Goal: Task Accomplishment & Management: Use online tool/utility

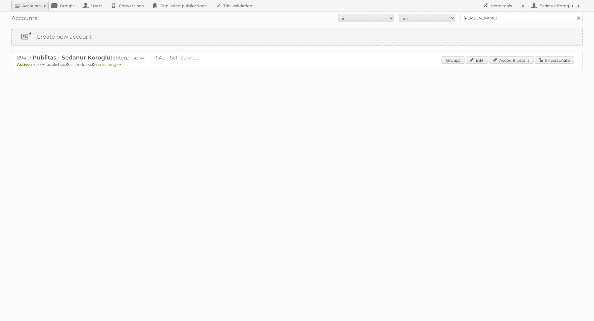
click at [419, 20] on form "All Active Expired Pending All Paid Trials Self service [PERSON_NAME] Search" at bounding box center [296, 18] width 571 height 8
type input "HEMA"
click at [574, 14] on input "Search" at bounding box center [578, 18] width 8 height 8
click at [515, 19] on input "HEMA" at bounding box center [521, 18] width 122 height 8
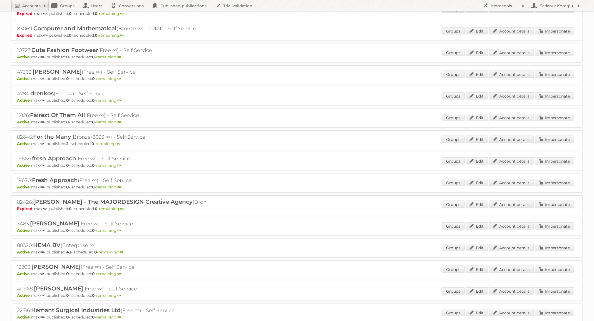
scroll to position [302, 0]
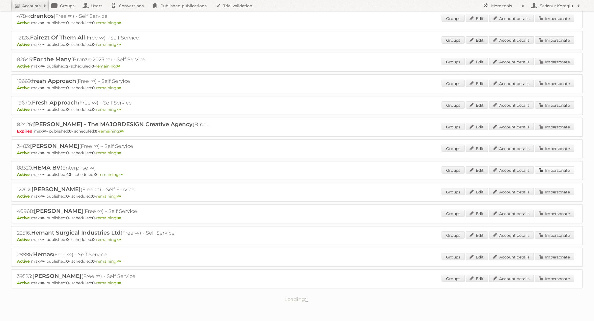
click at [554, 166] on link "Impersonate" at bounding box center [554, 169] width 39 height 7
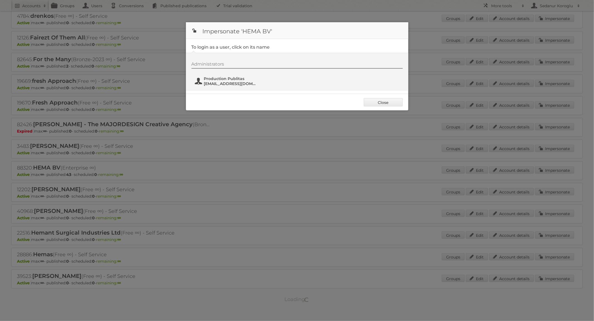
click at [229, 84] on span "[EMAIL_ADDRESS][DOMAIN_NAME]" at bounding box center [231, 83] width 54 height 5
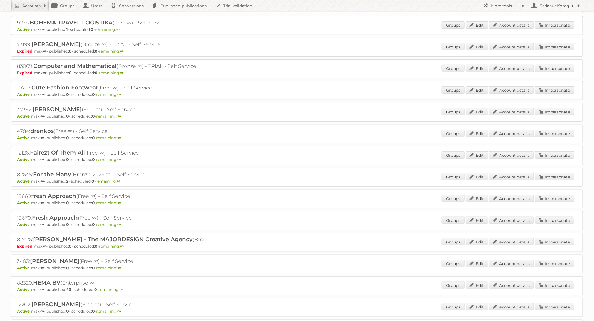
scroll to position [242, 0]
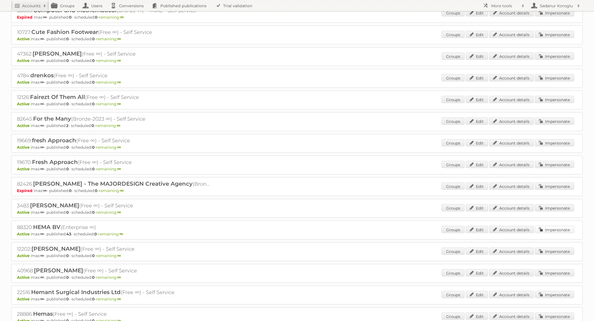
click at [548, 227] on link "Impersonate" at bounding box center [554, 229] width 39 height 7
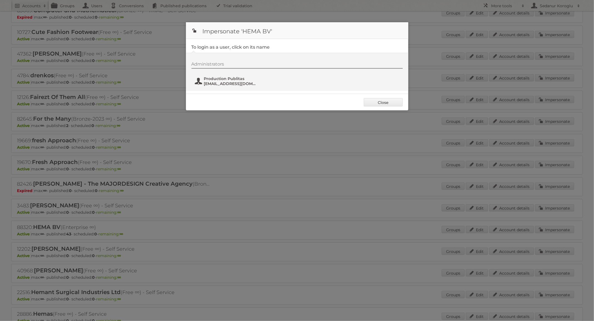
click at [234, 81] on span "fs+hema@publitas.com" at bounding box center [231, 83] width 54 height 5
